Goal: Information Seeking & Learning: Learn about a topic

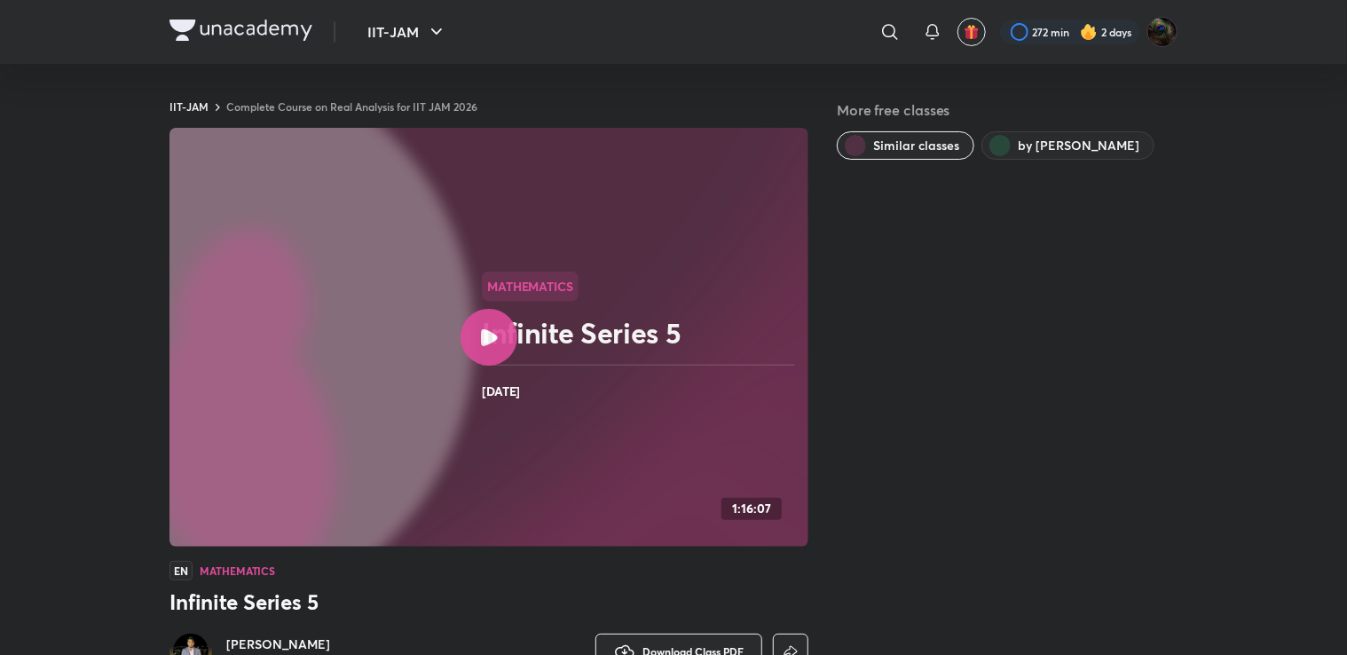
scroll to position [34, 0]
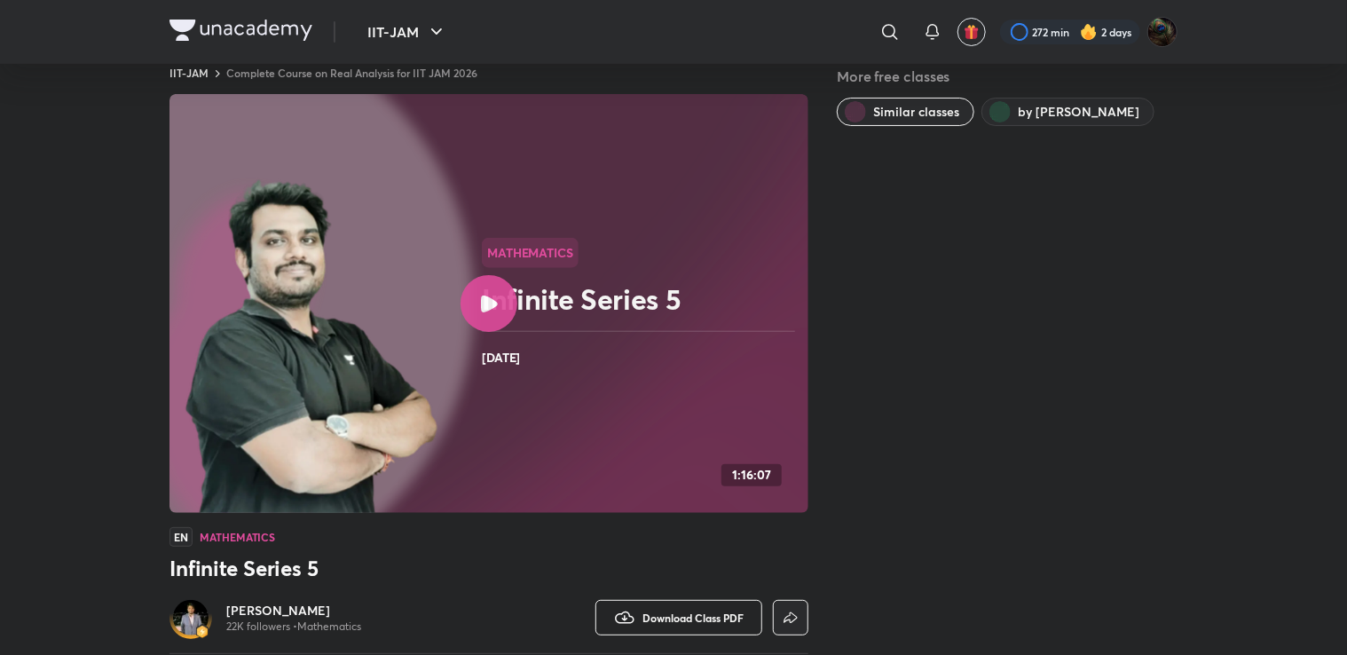
click at [682, 616] on span "Download Class PDF" at bounding box center [693, 618] width 101 height 14
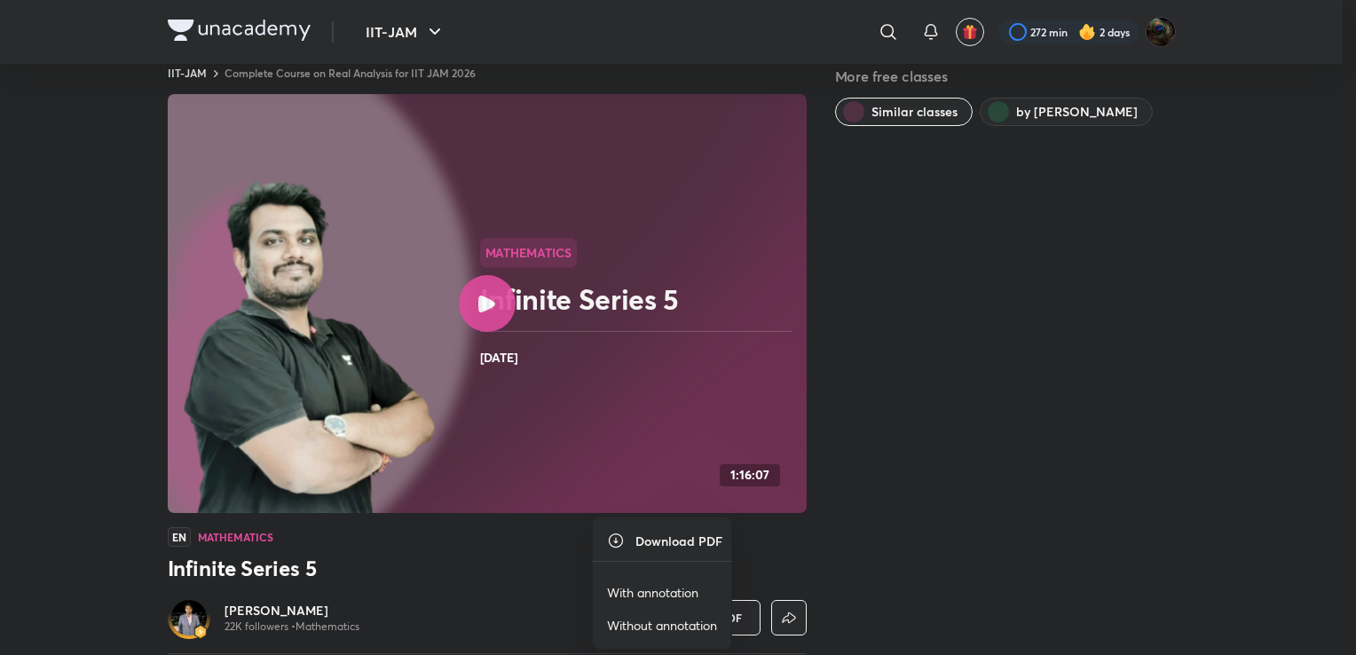
click at [903, 347] on div at bounding box center [678, 327] width 1356 height 655
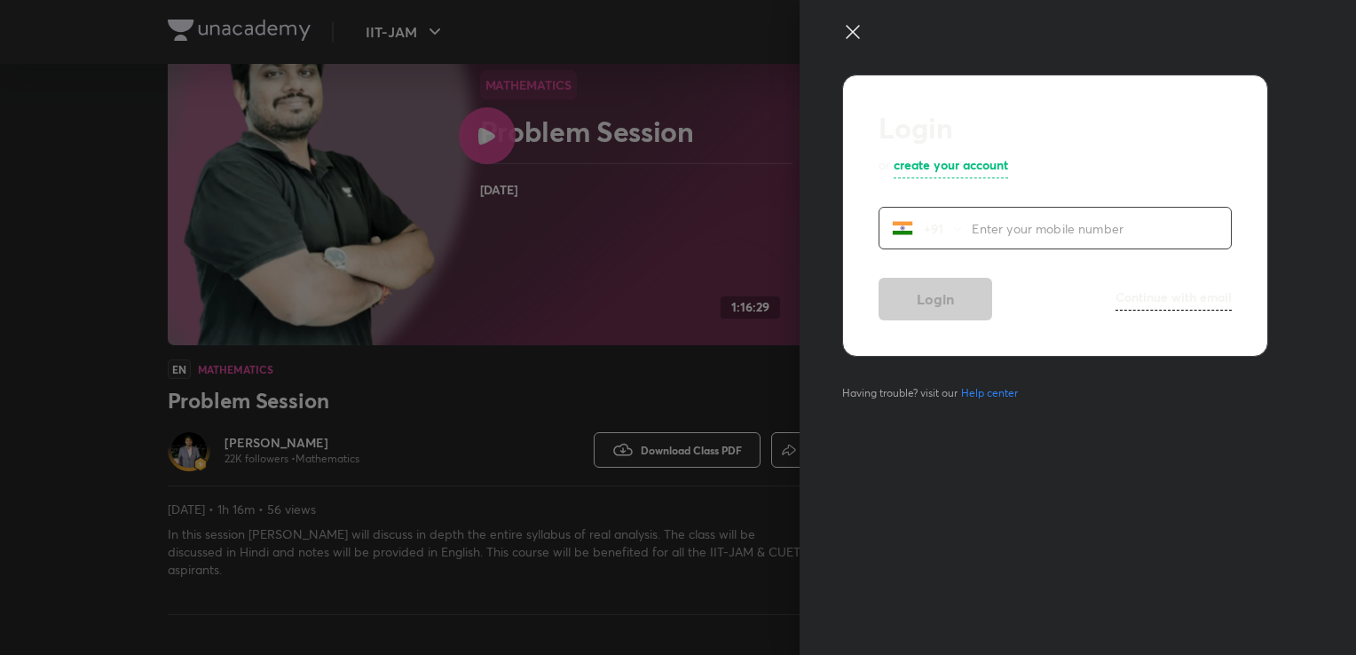
click at [850, 25] on icon at bounding box center [852, 31] width 21 height 21
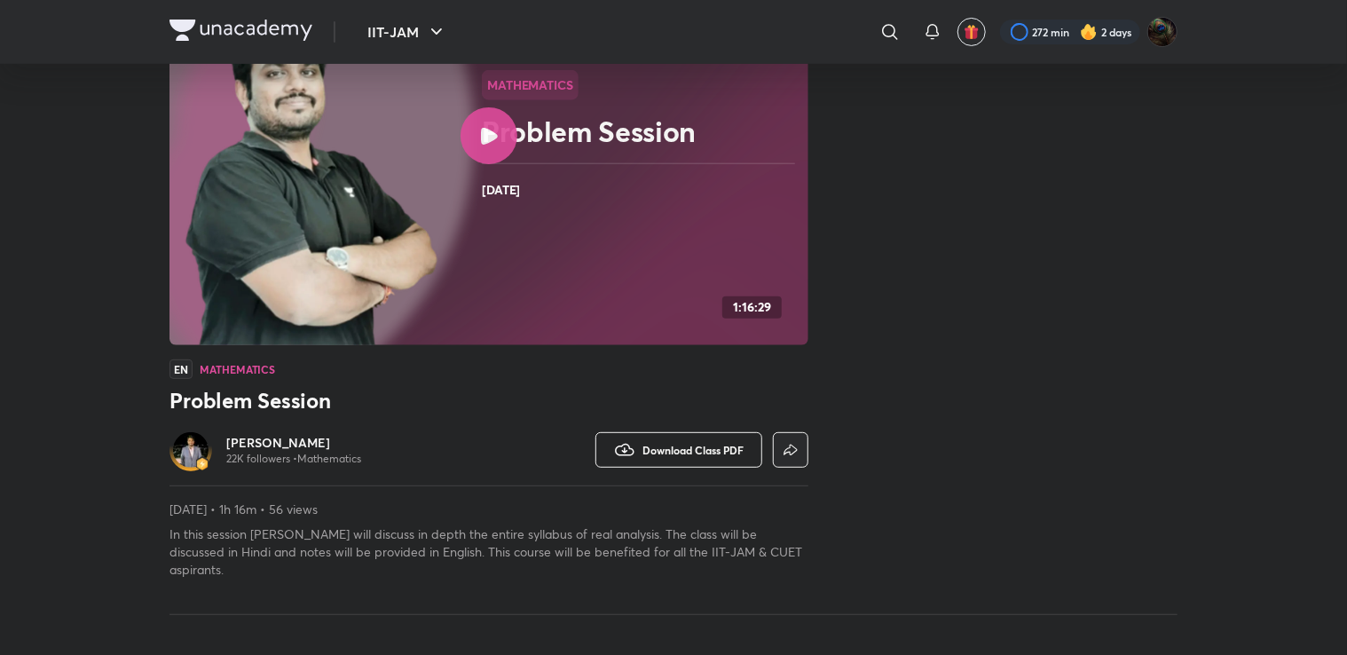
click at [685, 455] on span "Download Class PDF" at bounding box center [693, 450] width 101 height 14
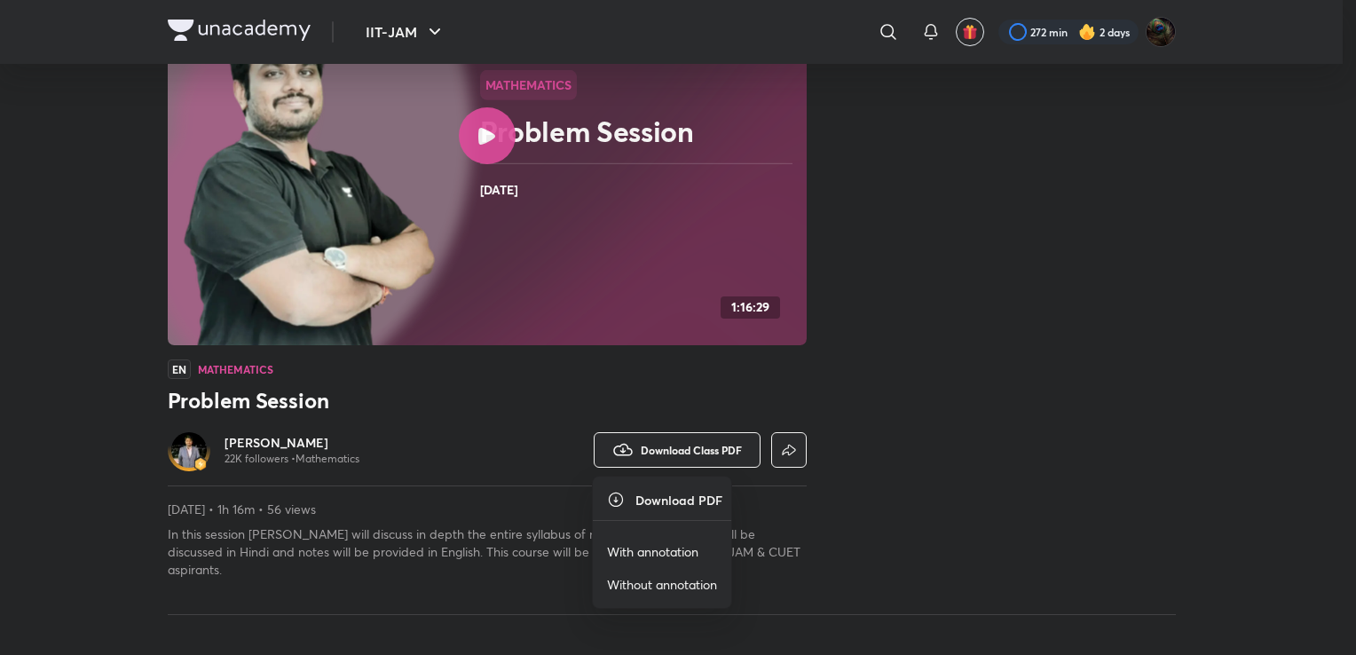
click at [646, 549] on p "With annotation" at bounding box center [652, 551] width 91 height 19
